Goal: Find specific page/section: Find specific page/section

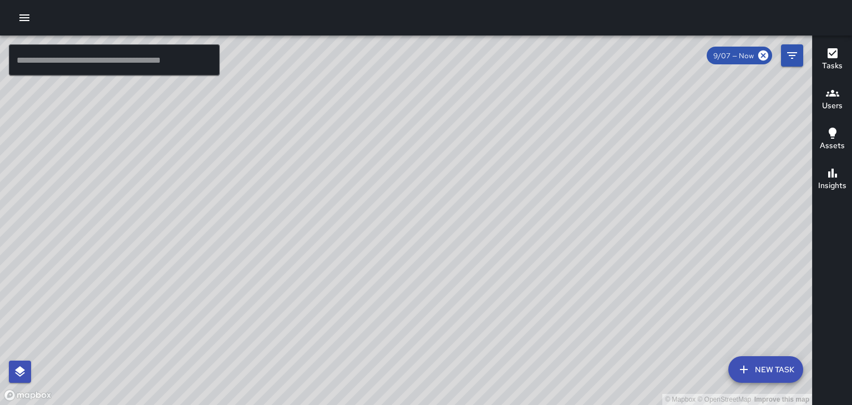
click at [358, 194] on div "© Mapbox © OpenStreetMap Improve this map" at bounding box center [406, 221] width 812 height 370
click at [376, 191] on div "© Mapbox © OpenStreetMap Improve this map" at bounding box center [406, 221] width 812 height 370
click at [669, 160] on div "© Mapbox © OpenStreetMap Improve this map" at bounding box center [406, 221] width 812 height 370
click at [479, 101] on div "© Mapbox © OpenStreetMap Improve this map" at bounding box center [406, 221] width 812 height 370
click at [742, 221] on div "© Mapbox © OpenStreetMap Improve this map" at bounding box center [406, 221] width 812 height 370
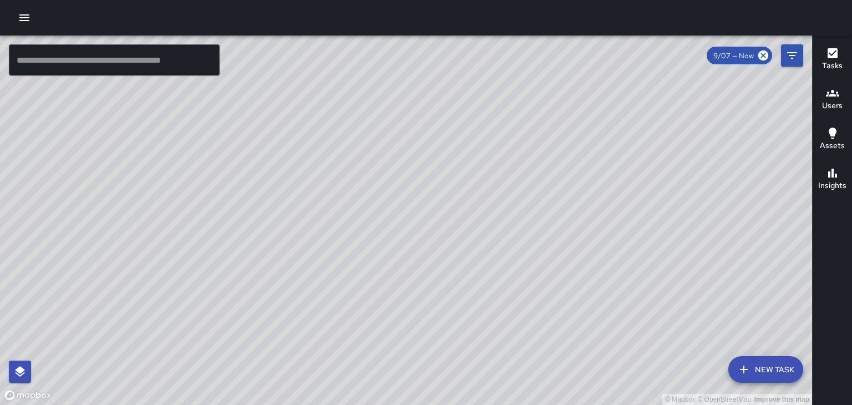
click at [534, 218] on div "© Mapbox © OpenStreetMap Improve this map" at bounding box center [406, 221] width 812 height 370
click at [670, 95] on div "© Mapbox © OpenStreetMap Improve this map" at bounding box center [406, 221] width 812 height 370
click at [842, 102] on h6 "Users" at bounding box center [832, 106] width 21 height 12
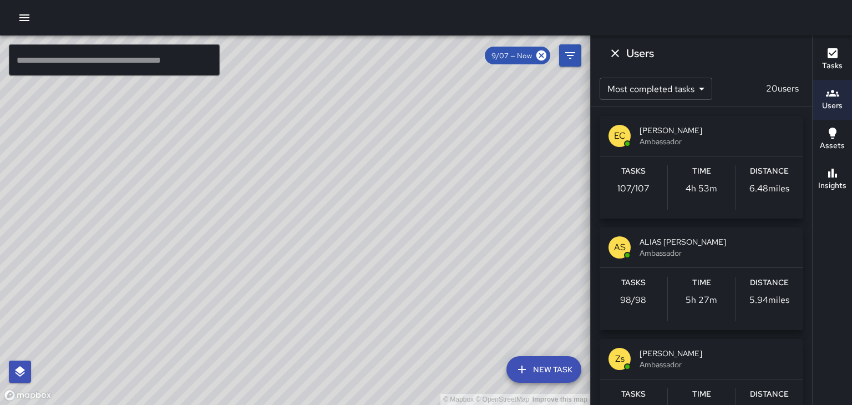
click at [666, 351] on span "[PERSON_NAME]" at bounding box center [717, 353] width 155 height 11
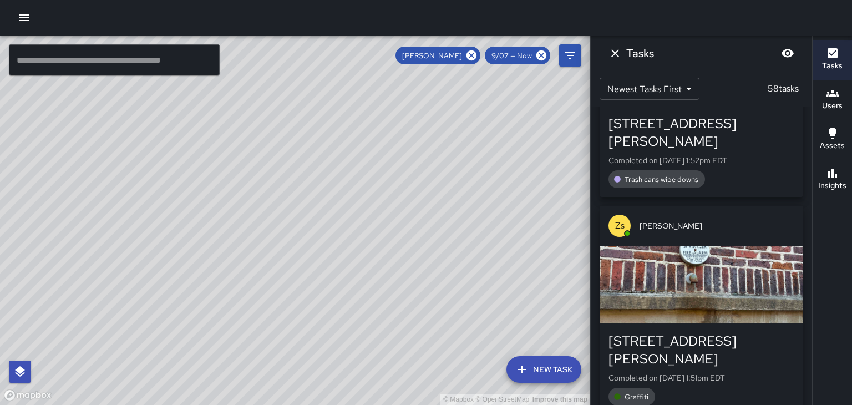
scroll to position [129, 0]
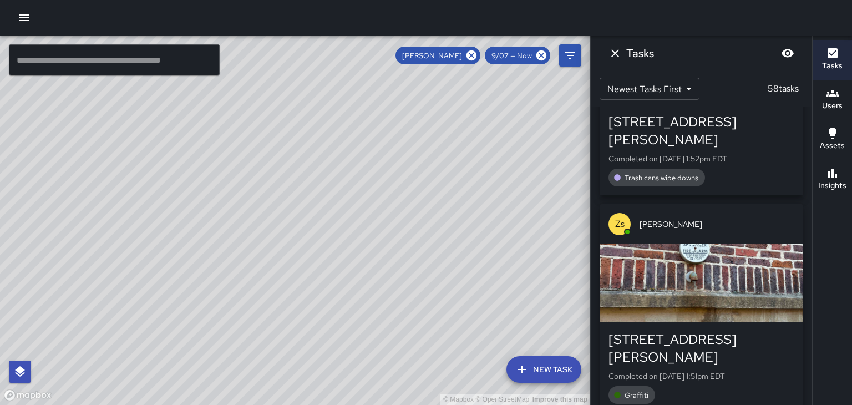
click at [766, 272] on div "button" at bounding box center [702, 283] width 204 height 78
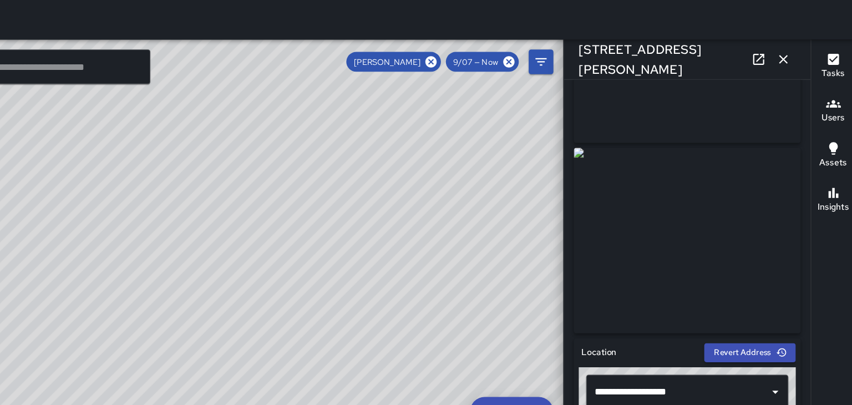
scroll to position [122, 0]
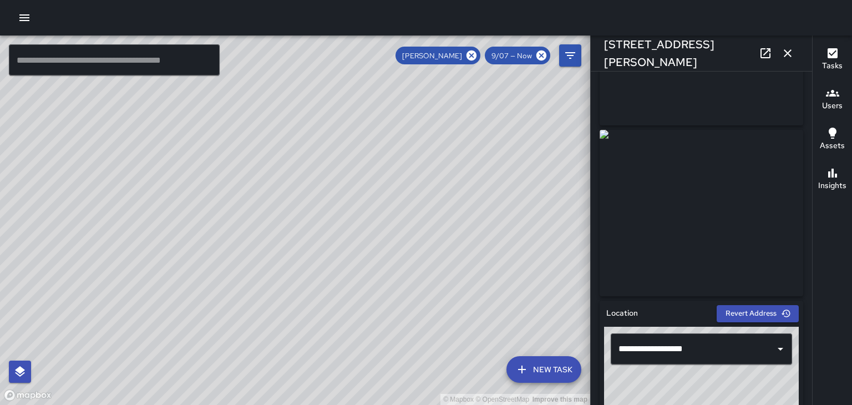
click at [788, 53] on icon "button" at bounding box center [788, 53] width 8 height 8
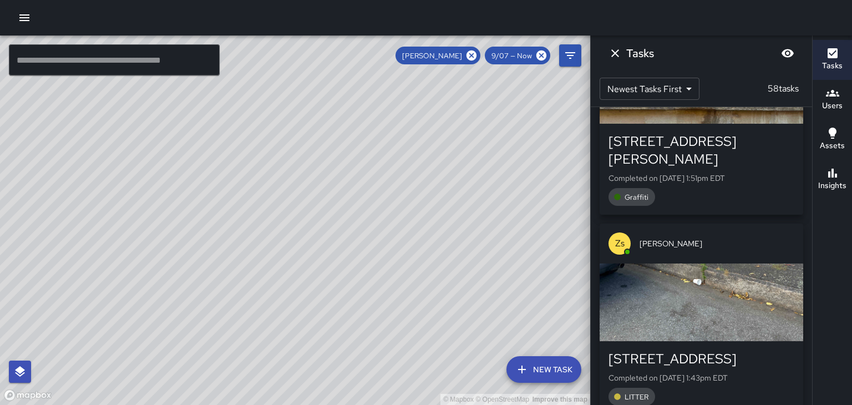
scroll to position [329, 0]
click at [768, 277] on div "button" at bounding box center [702, 301] width 204 height 78
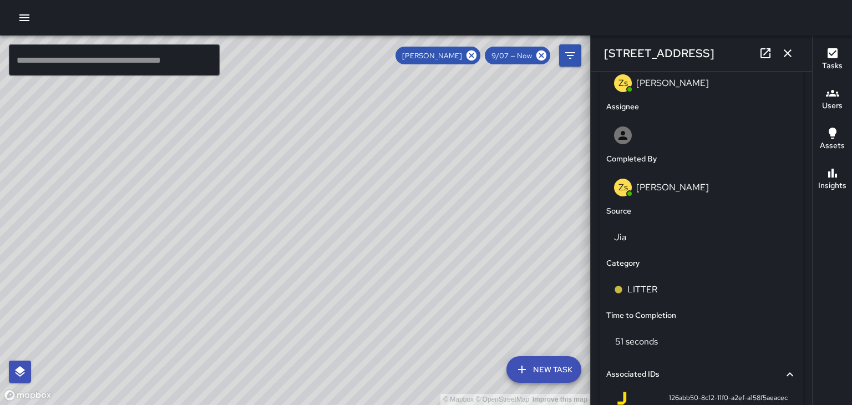
scroll to position [607, 0]
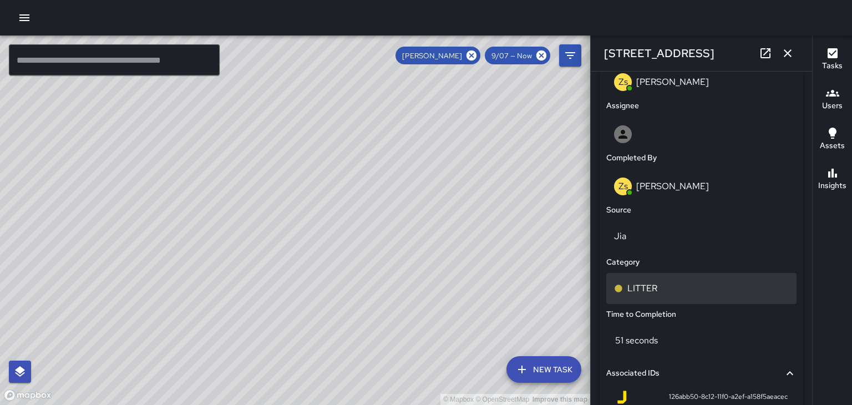
click at [657, 292] on p "LITTER" at bounding box center [643, 288] width 30 height 13
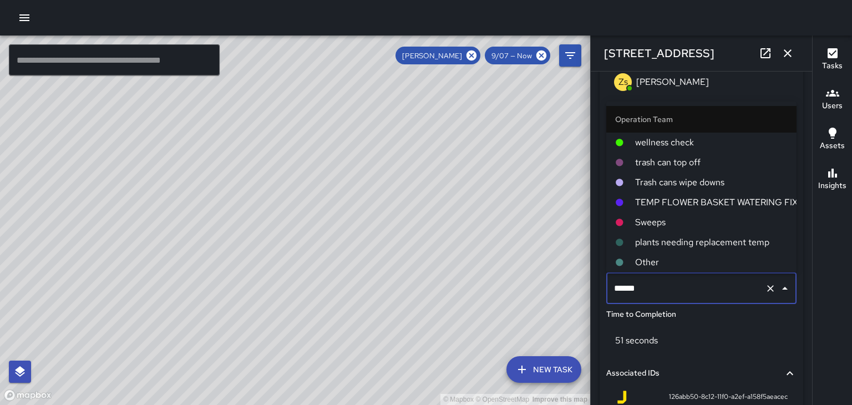
scroll to position [60, 0]
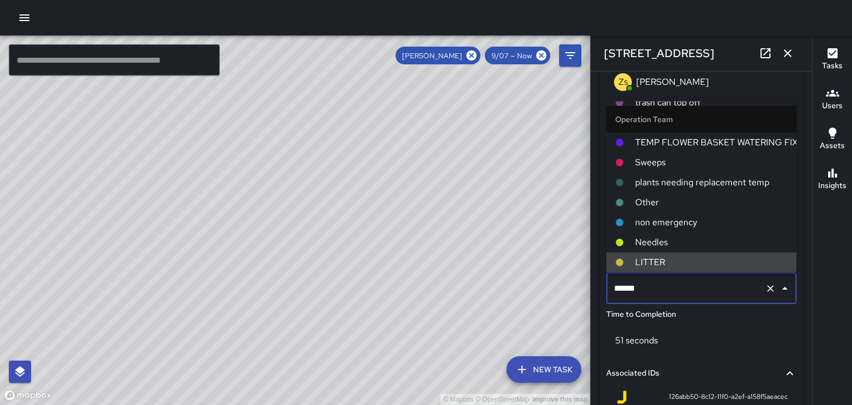
click at [666, 167] on span "Sweeps" at bounding box center [711, 162] width 153 height 13
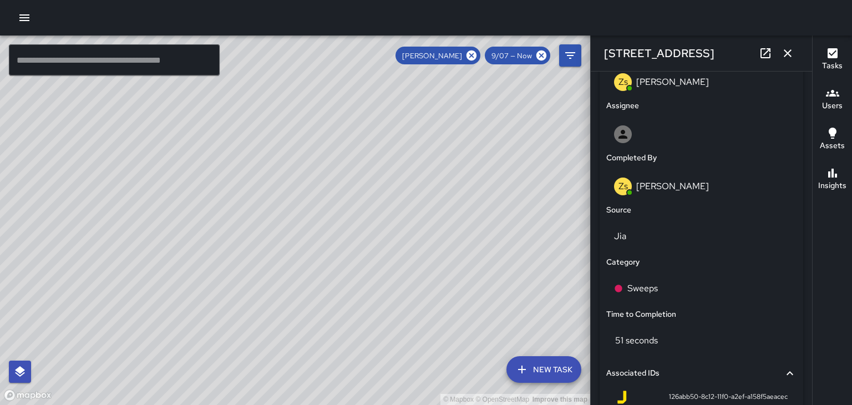
click at [792, 60] on button "button" at bounding box center [788, 53] width 22 height 22
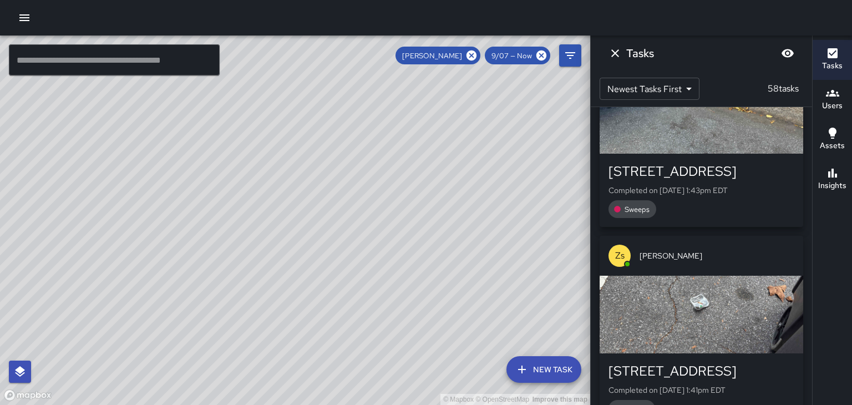
scroll to position [521, 0]
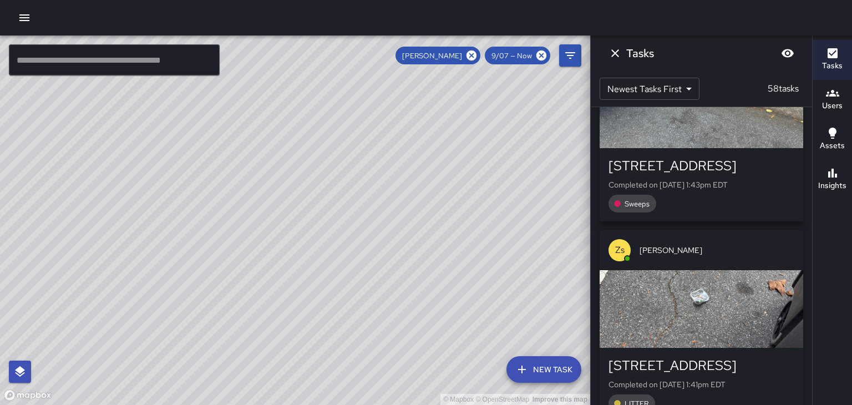
click at [777, 303] on div "button" at bounding box center [702, 309] width 204 height 78
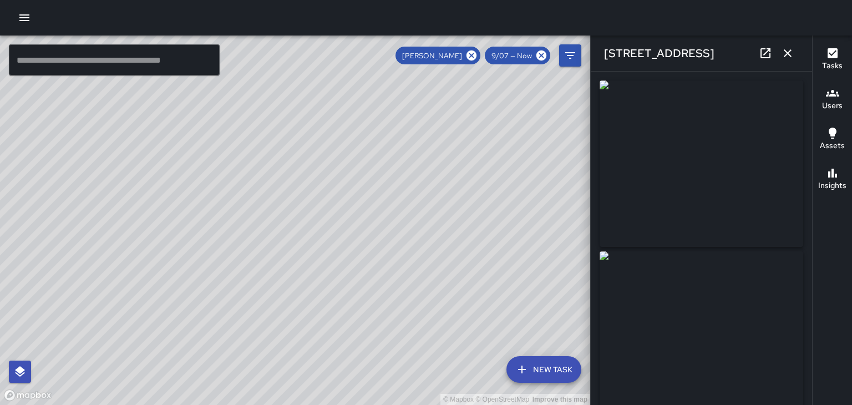
type input "**********"
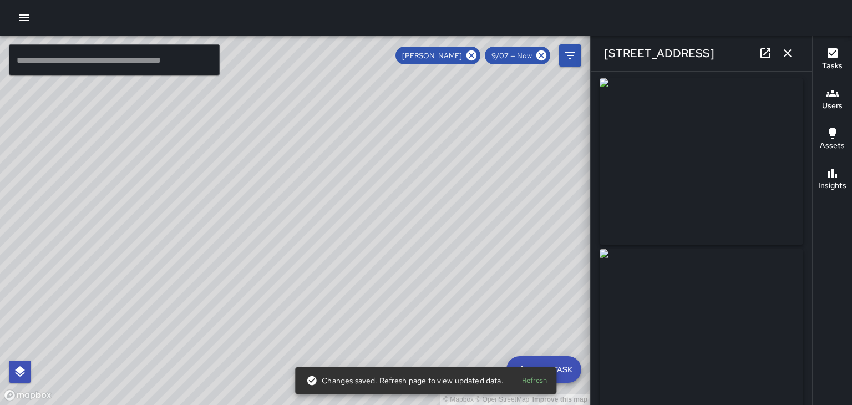
scroll to position [0, 0]
click at [796, 53] on button "button" at bounding box center [788, 53] width 22 height 22
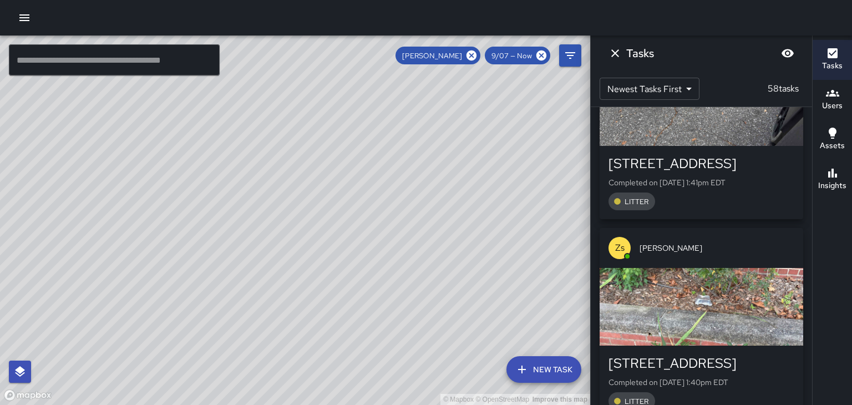
scroll to position [749, 0]
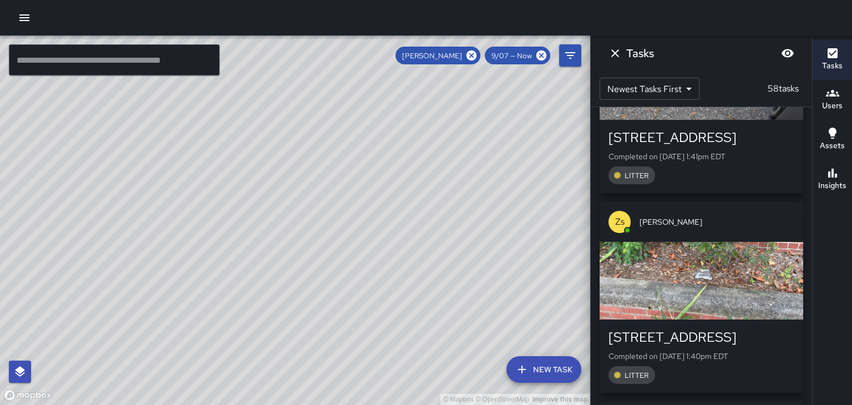
click at [778, 320] on div "[STREET_ADDRESS] Completed on [DATE] 1:40pm EDT LITTER" at bounding box center [702, 356] width 204 height 73
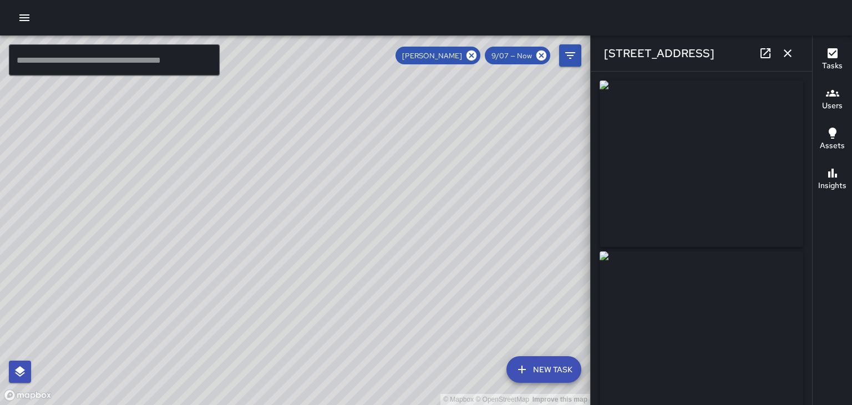
type input "**********"
click at [788, 53] on icon "button" at bounding box center [788, 53] width 8 height 8
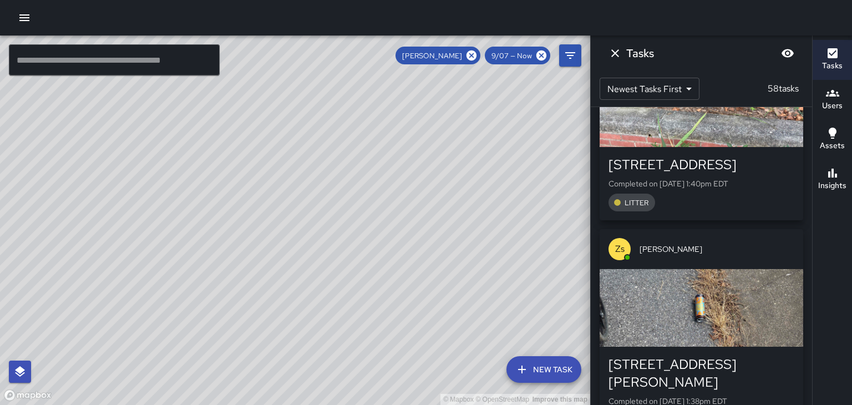
scroll to position [922, 0]
click at [762, 289] on div "button" at bounding box center [702, 308] width 204 height 78
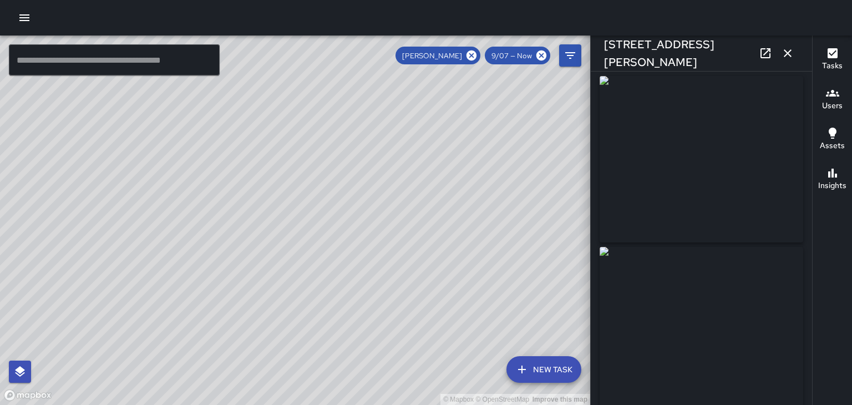
scroll to position [0, 0]
click at [786, 59] on icon "button" at bounding box center [787, 53] width 13 height 13
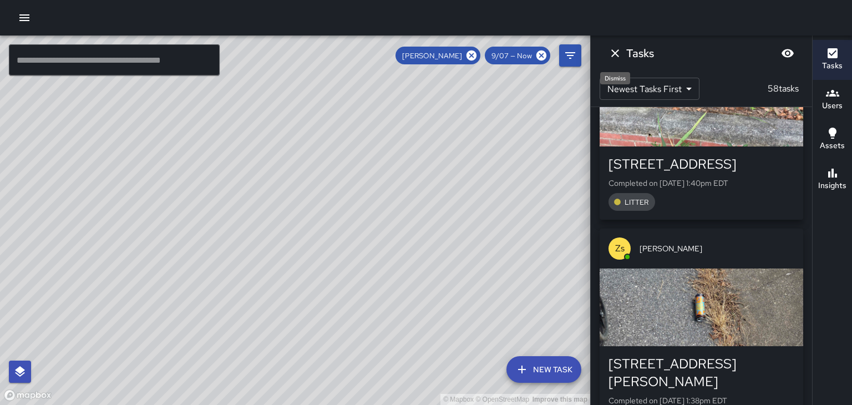
click at [618, 55] on icon "Dismiss" at bounding box center [616, 53] width 8 height 8
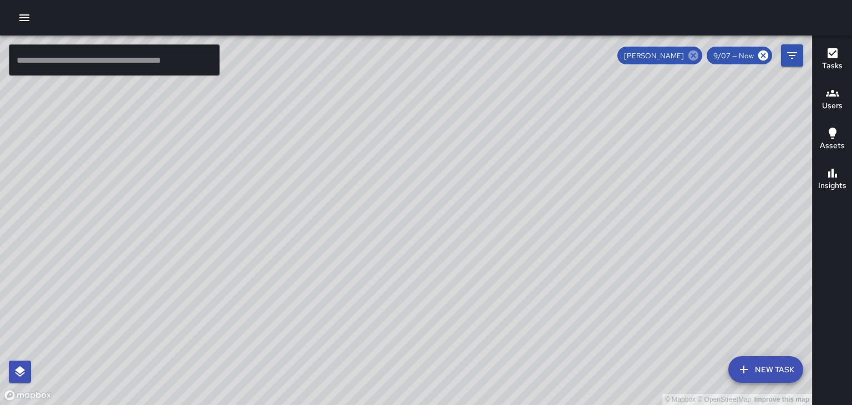
click at [695, 55] on icon at bounding box center [694, 55] width 12 height 12
click at [25, 17] on icon "button" at bounding box center [24, 17] width 13 height 13
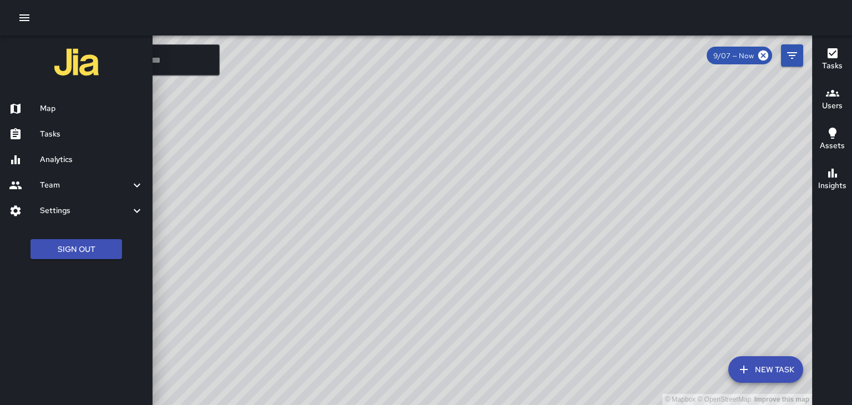
click at [55, 128] on h6 "Tasks" at bounding box center [92, 134] width 104 height 12
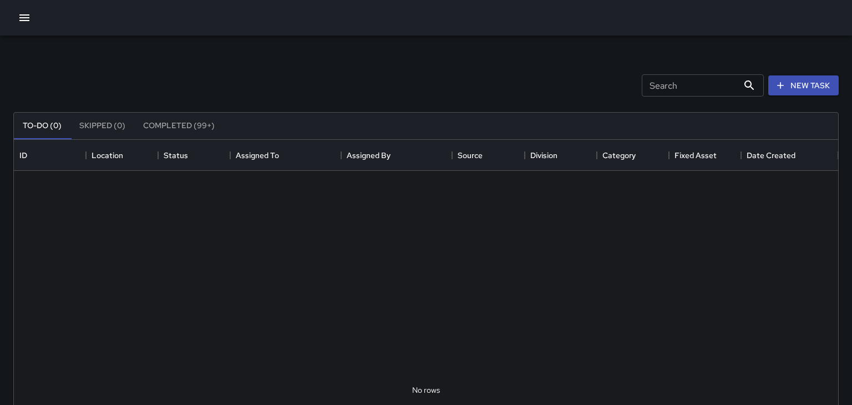
scroll to position [470, 825]
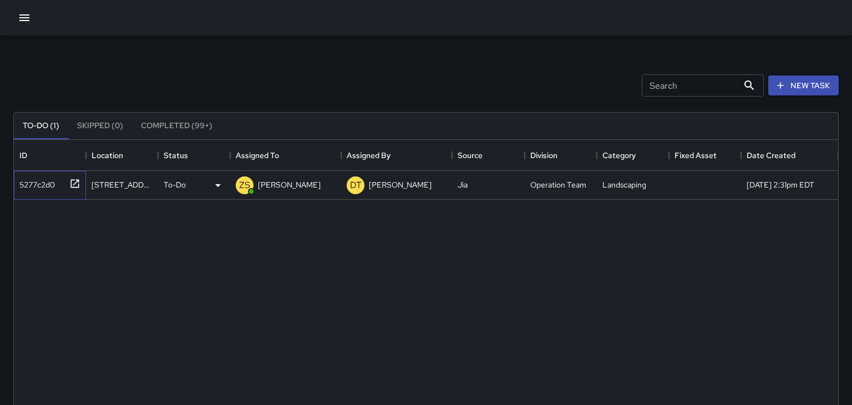
click at [71, 184] on icon at bounding box center [75, 183] width 8 height 8
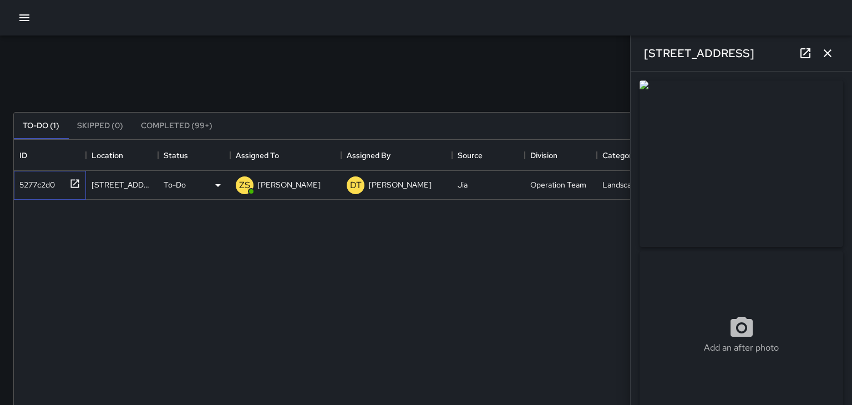
type input "**********"
click at [764, 180] on img at bounding box center [742, 163] width 204 height 166
click at [830, 53] on icon "button" at bounding box center [827, 53] width 13 height 13
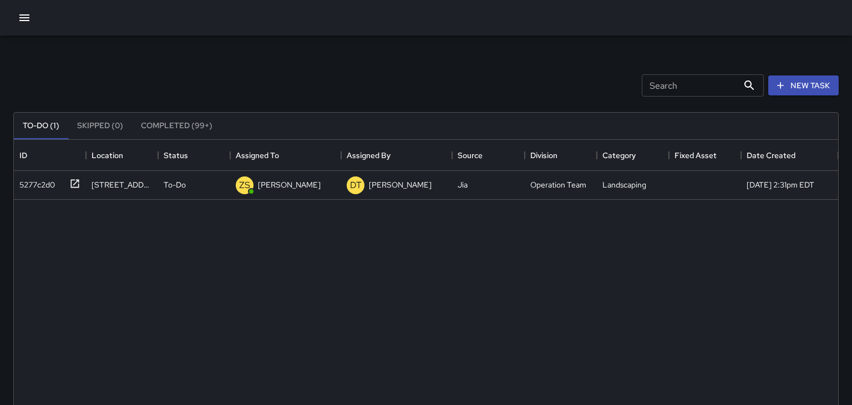
click at [26, 22] on icon "button" at bounding box center [24, 17] width 13 height 13
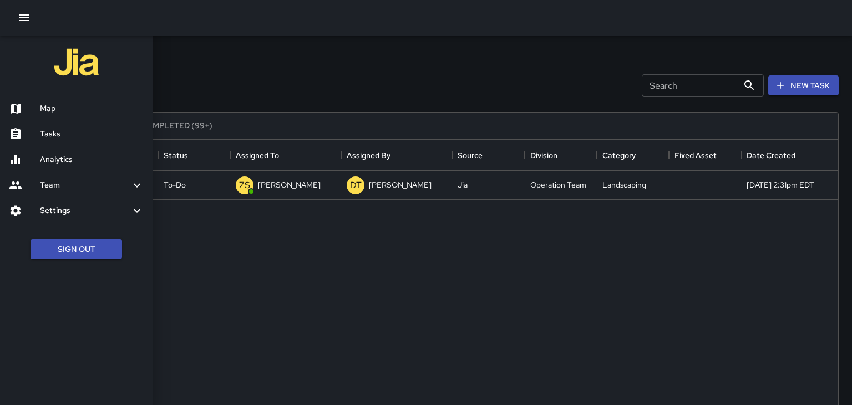
click at [600, 302] on div at bounding box center [426, 202] width 852 height 405
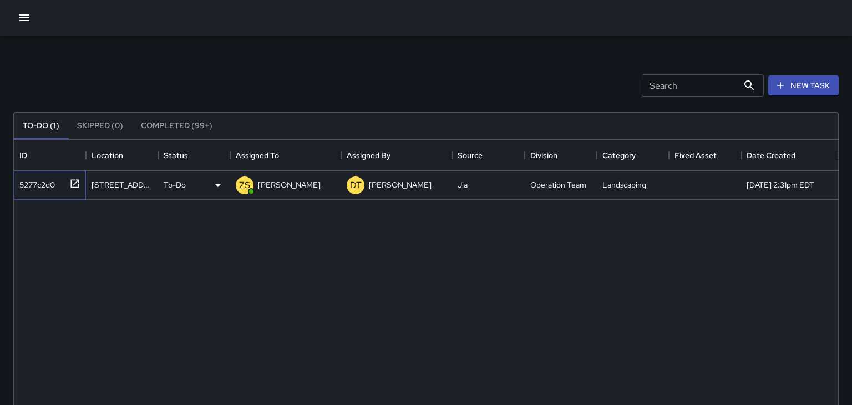
click at [73, 186] on icon at bounding box center [74, 183] width 11 height 11
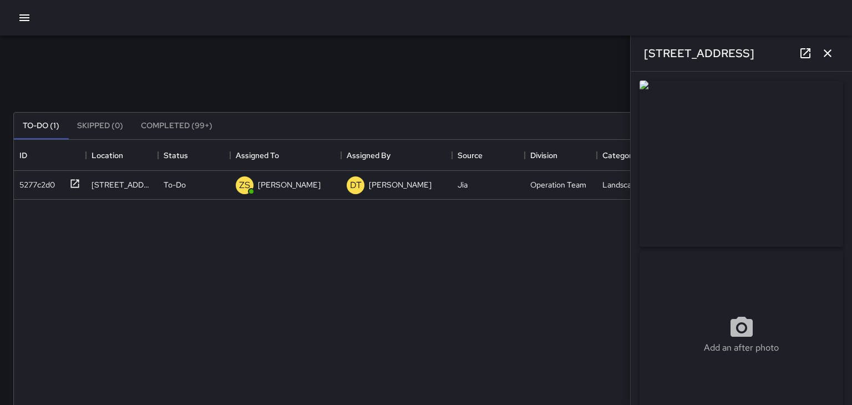
click at [827, 53] on icon "button" at bounding box center [828, 53] width 8 height 8
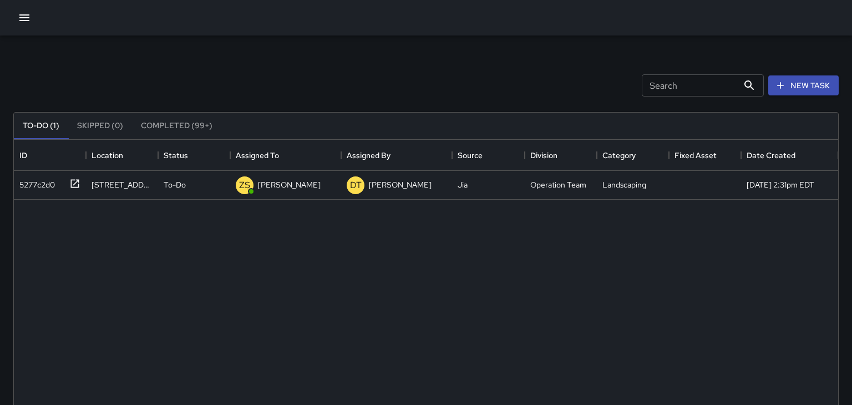
click at [21, 18] on icon "button" at bounding box center [24, 17] width 10 height 7
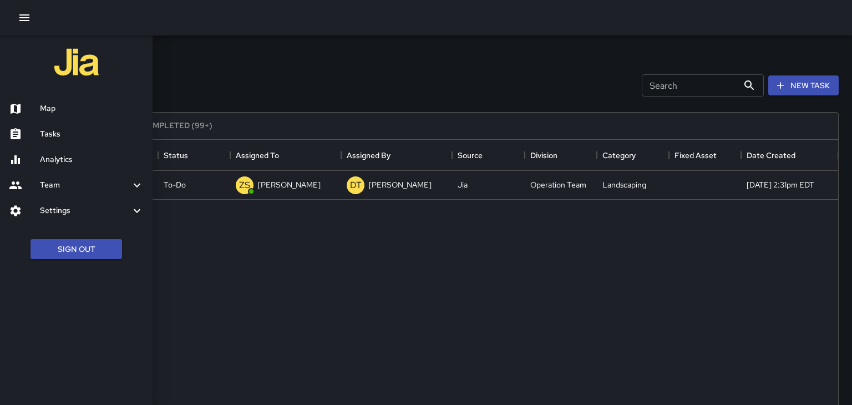
click at [49, 108] on h6 "Map" at bounding box center [92, 109] width 104 height 12
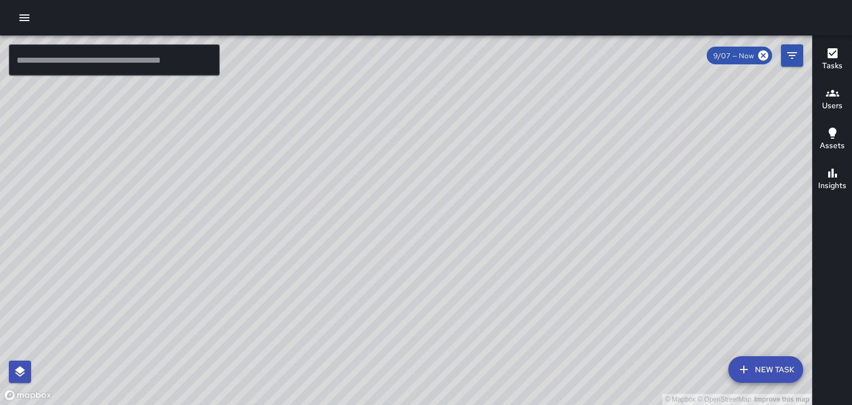
click at [836, 108] on h6 "Users" at bounding box center [832, 106] width 21 height 12
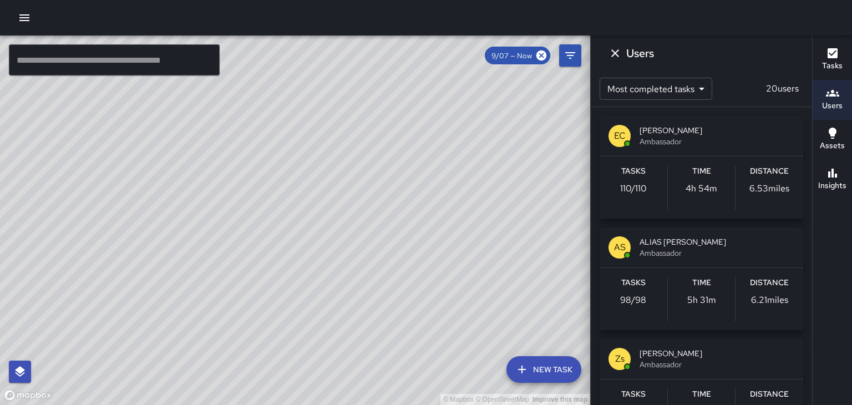
click at [664, 351] on span "[PERSON_NAME]" at bounding box center [717, 353] width 155 height 11
